Goal: Book appointment/travel/reservation

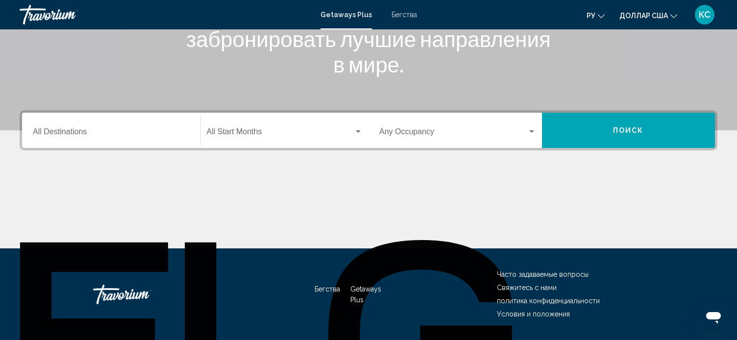
scroll to position [192, 0]
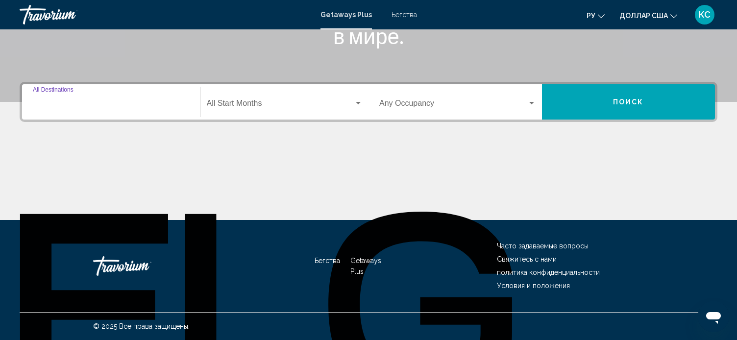
click at [55, 104] on input "Destination All Destinations" at bounding box center [111, 105] width 157 height 9
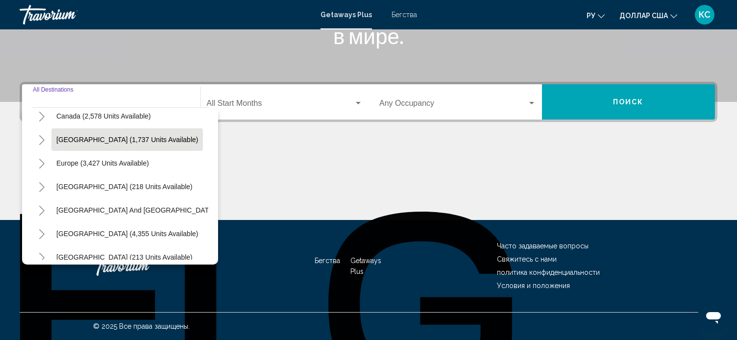
scroll to position [75, 0]
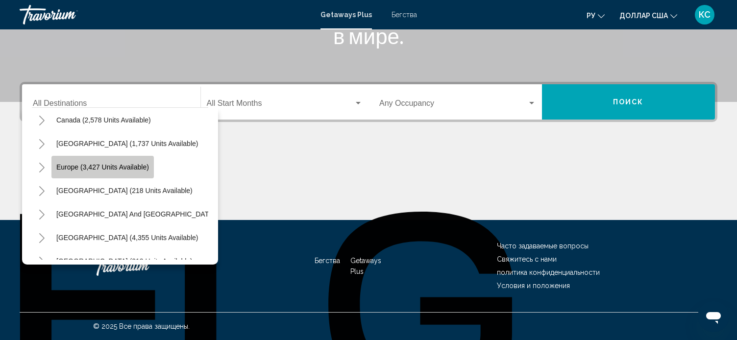
click at [106, 173] on button "Europe (3,427 units available)" at bounding box center [102, 167] width 102 height 23
type input "**********"
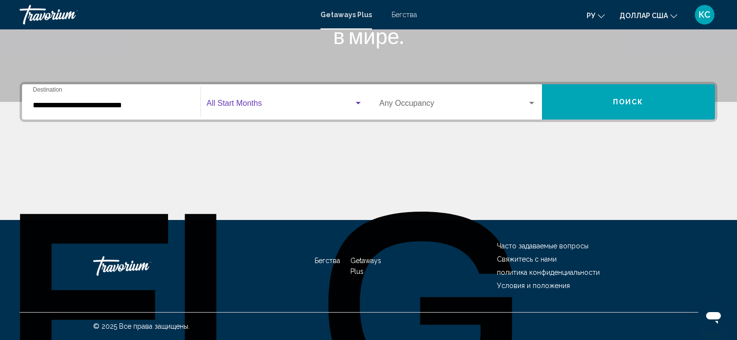
click at [245, 105] on span "Виджет поиска" at bounding box center [280, 105] width 147 height 9
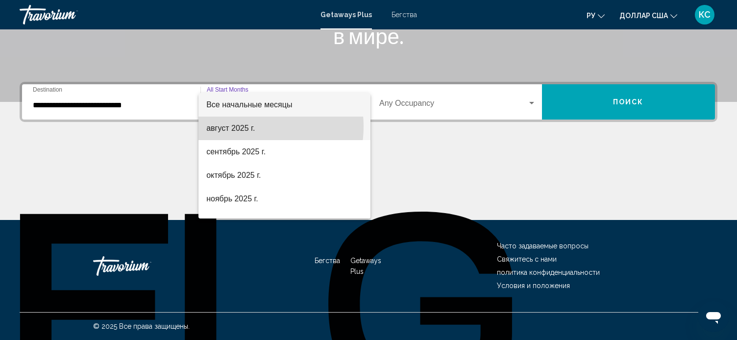
click at [243, 126] on font "август 2025 г." at bounding box center [230, 128] width 48 height 8
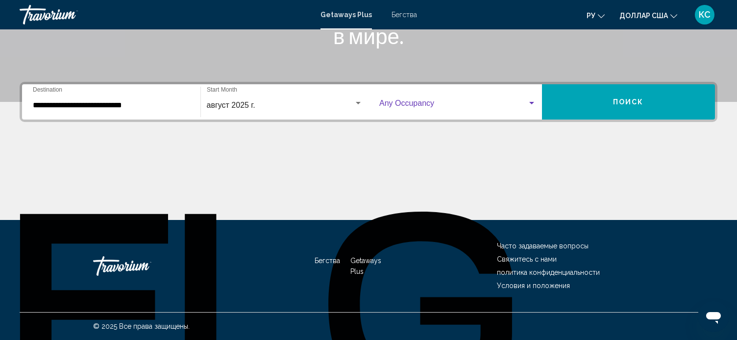
click at [402, 106] on span "Виджет поиска" at bounding box center [453, 105] width 148 height 9
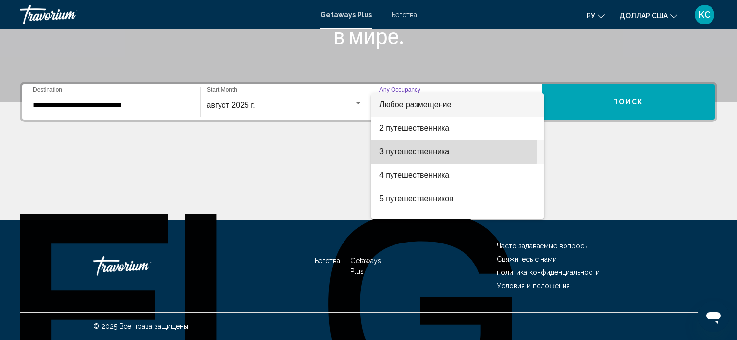
click at [398, 151] on font "3 путешественника" at bounding box center [414, 151] width 70 height 8
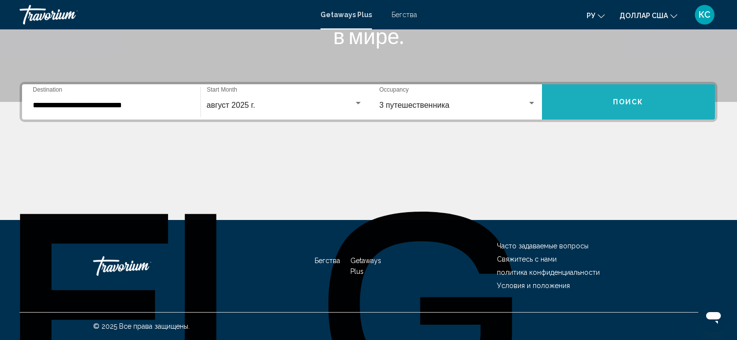
click at [649, 101] on button "Поиск" at bounding box center [628, 101] width 173 height 35
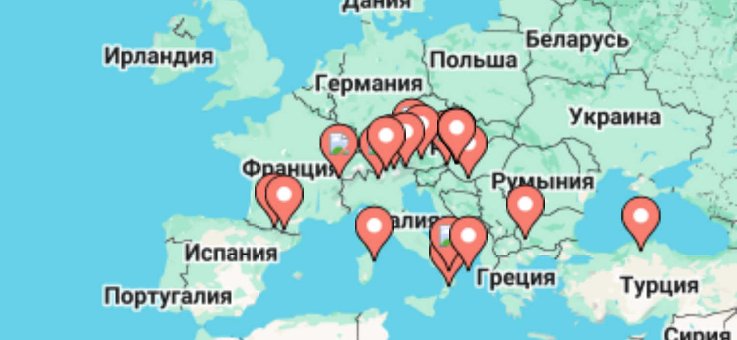
click at [487, 170] on div "Чтобы активировать перетаскивание с помощью клавиатуры, нажмите Alt + Ввод. Пос…" at bounding box center [368, 216] width 697 height 294
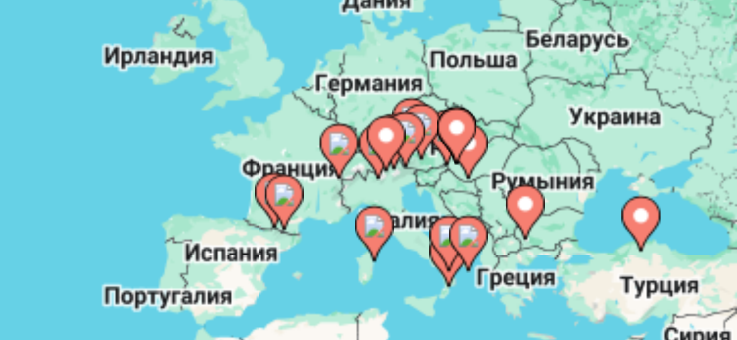
click at [487, 170] on div "Чтобы активировать перетаскивание с помощью клавиатуры, нажмите Alt + Ввод. Пос…" at bounding box center [368, 216] width 697 height 294
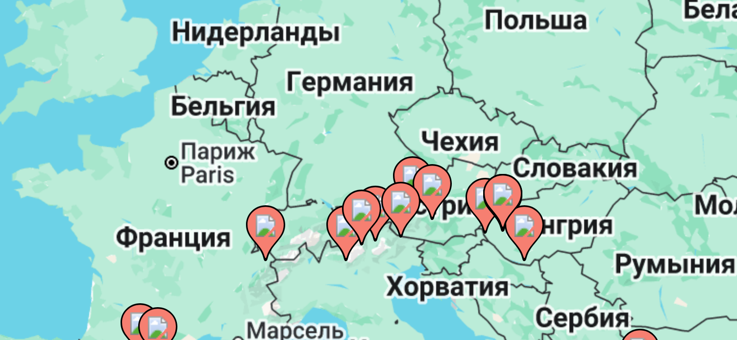
click at [491, 133] on icon "Основное содержание" at bounding box center [486, 134] width 9 height 13
click at [491, 133] on div "Чтобы активировать перетаскивание с помощью клавиатуры, нажмите Alt + Ввод. Пос…" at bounding box center [368, 216] width 697 height 294
